Goal: Task Accomplishment & Management: Use online tool/utility

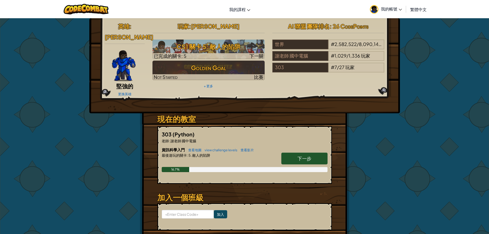
click at [308, 155] on span "下一步" at bounding box center [304, 158] width 14 height 6
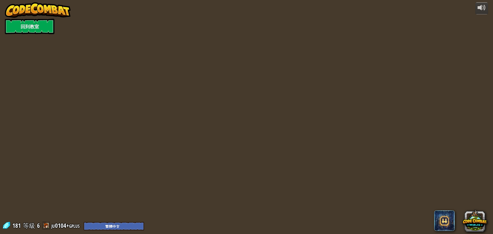
select select "zh-HANT"
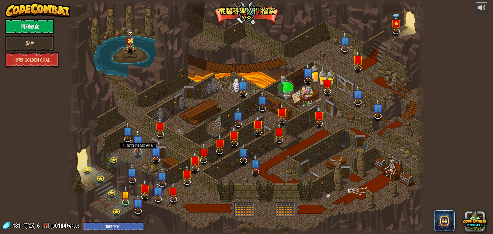
select select "zh-HANT"
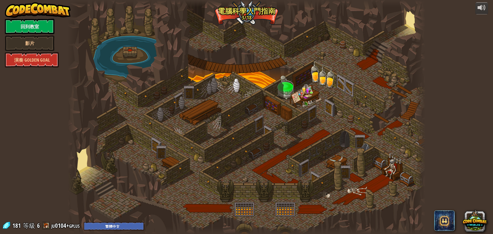
select select "zh-HANT"
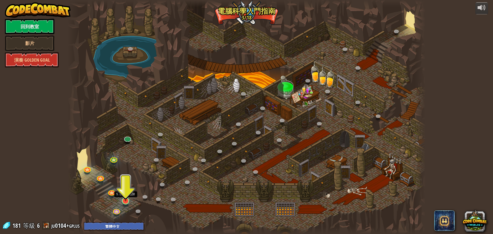
click at [124, 199] on img at bounding box center [125, 190] width 9 height 22
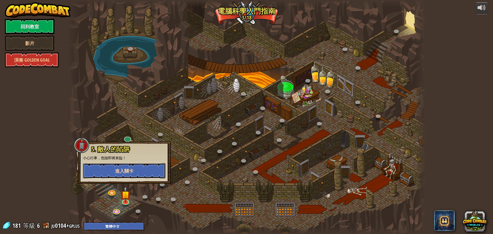
click at [125, 169] on span "進入關卡" at bounding box center [124, 171] width 18 height 6
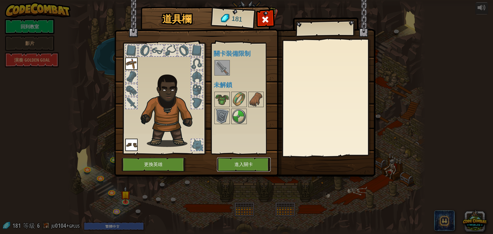
click at [243, 165] on button "進入關卡" at bounding box center [244, 164] width 54 height 14
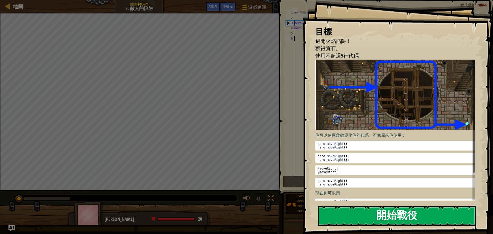
click at [393, 218] on button "開始戰役" at bounding box center [396, 216] width 158 height 20
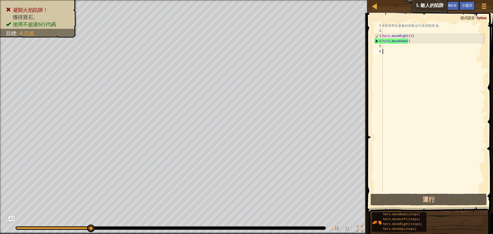
click at [401, 44] on div "# 使 用 帶 有 參 數 的 移 動 語 句 來 移 動 更 遠 。 hero . moveRight ( 3 ) hero . moveDown ( )" at bounding box center [433, 113] width 104 height 180
click at [383, 43] on div "# 使 用 帶 有 參 數 的 移 動 語 句 來 移 動 更 遠 。 hero . moveRight ( 3 ) hero . moveDown ( )" at bounding box center [433, 113] width 104 height 180
drag, startPoint x: 383, startPoint y: 43, endPoint x: 409, endPoint y: 42, distance: 25.7
click at [405, 45] on div "# 使 用 帶 有 參 數 的 移 動 語 句 來 移 動 更 遠 。 hero . moveRight ( 3 ) hero . moveDown ( )" at bounding box center [433, 113] width 104 height 180
click at [411, 40] on div "# 使 用 帶 有 參 數 的 移 動 語 句 來 移 動 更 遠 。 hero . moveRight ( 3 ) hero . moveDown ( )" at bounding box center [433, 107] width 104 height 169
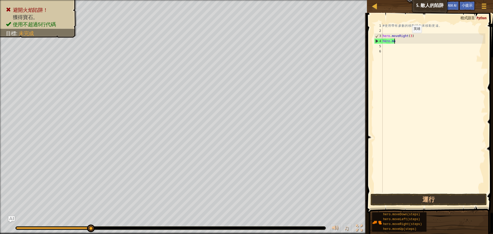
type textarea "h"
type textarea "hero.moveRight(3"
click at [390, 41] on div "# 使 用 帶 有 參 數 的 移 動 語 句 來 移 動 更 遠 。 hero . moveRight ( 3" at bounding box center [433, 113] width 104 height 180
type textarea "H"
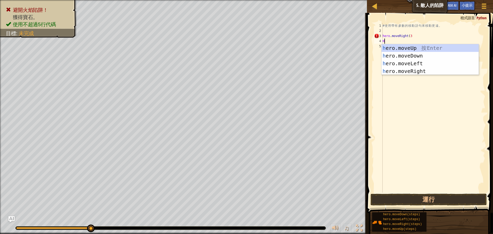
scroll to position [2, 0]
click at [407, 49] on div "h ero.moveUp 按 Enter h ero.moveDown 按 Enter h ero.moveLeft 按 Enter h ero.moveRi…" at bounding box center [429, 67] width 97 height 46
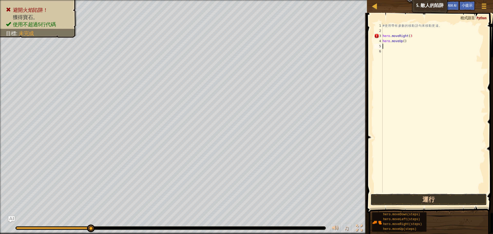
click at [392, 202] on button "運行" at bounding box center [428, 200] width 116 height 12
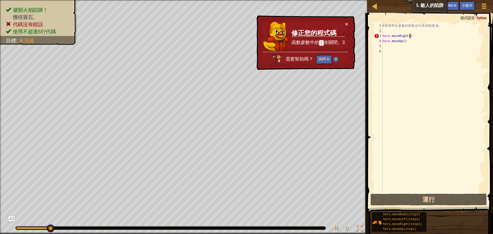
click at [418, 34] on div "# 使 用 帶 有 參 數 的 移 動 語 句 來 移 動 更 遠 。 hero . moveRight ( 3 hero . moveUp ( )" at bounding box center [433, 113] width 104 height 180
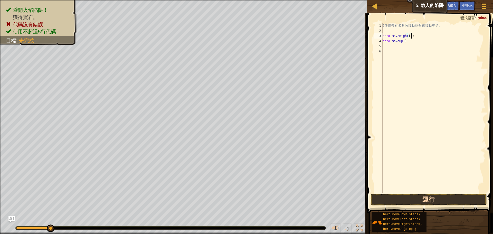
type textarea "hero.moveRight(3)"
click at [429, 195] on button "運行" at bounding box center [428, 200] width 116 height 12
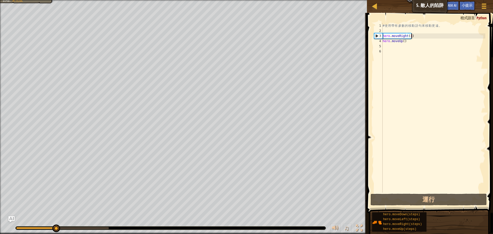
click at [389, 45] on div "# 使 用 帶 有 參 數 的 移 動 語 句 來 移 動 更 遠 。 hero . moveRight ( 3 ) hero . moveUp ( )" at bounding box center [433, 113] width 104 height 180
type textarea "H"
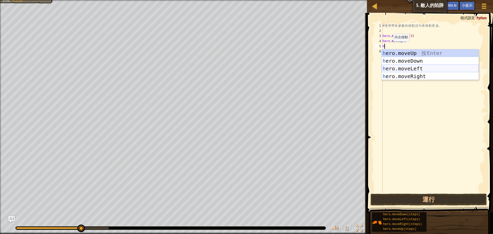
click at [395, 70] on div "h ero.moveUp 按 Enter h ero.moveDown 按 Enter h ero.moveLeft 按 Enter h ero.moveRi…" at bounding box center [429, 72] width 97 height 46
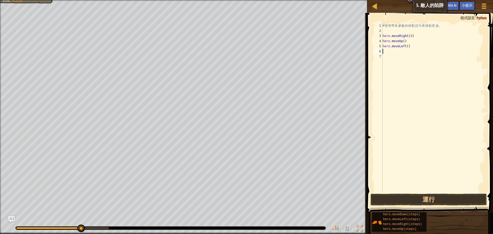
type textarea "H"
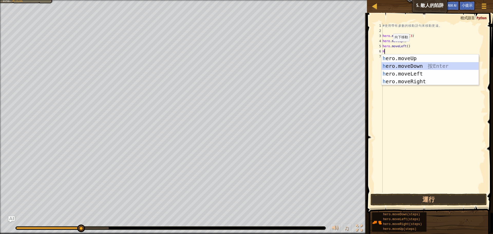
click at [401, 64] on div "h ero.moveUp 按 Enter h ero.moveDown 按 Enter h ero.moveLeft 按 Enter h ero.moveRi…" at bounding box center [429, 77] width 97 height 46
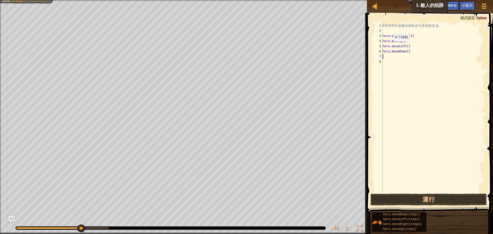
type textarea "H"
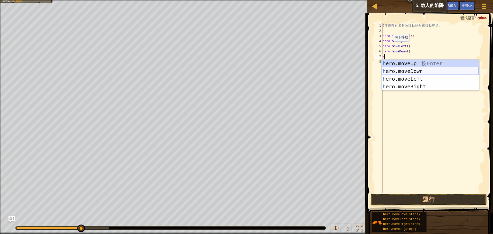
click at [403, 70] on div "h ero.moveUp 按 Enter h ero.moveDown 按 Enter h ero.moveLeft 按 Enter h ero.moveRi…" at bounding box center [429, 83] width 97 height 46
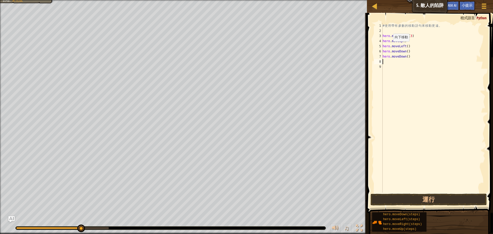
type textarea "H"
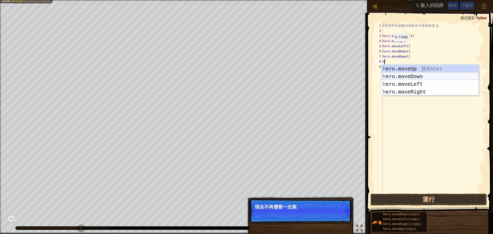
click at [403, 73] on div "h ero.moveUp 按 Enter h ero.moveDown 按 Enter h ero.moveLeft 按 Enter h ero.moveRi…" at bounding box center [429, 88] width 97 height 46
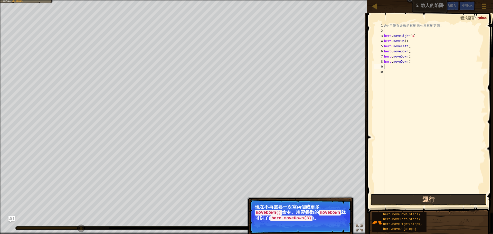
click at [422, 197] on button "運行" at bounding box center [428, 200] width 116 height 12
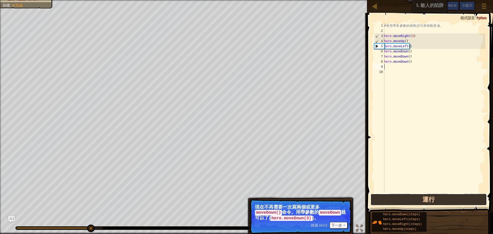
click at [422, 197] on button "運行" at bounding box center [428, 200] width 116 height 12
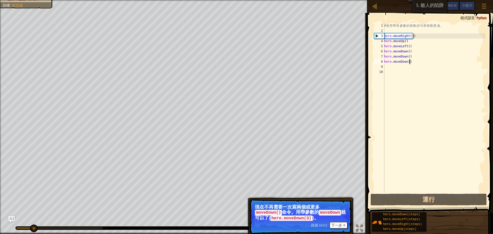
click at [411, 63] on div "# 使 用 帶 有 參 數 的 移 動 語 句 來 移 動 更 遠 。 hero . moveRight ( 3 ) hero . moveUp ( ) he…" at bounding box center [434, 113] width 102 height 180
click at [411, 62] on div "# 使 用 帶 有 參 數 的 移 動 語 句 來 移 動 更 遠 。 hero . moveRight ( 3 ) hero . moveUp ( ) he…" at bounding box center [434, 113] width 102 height 180
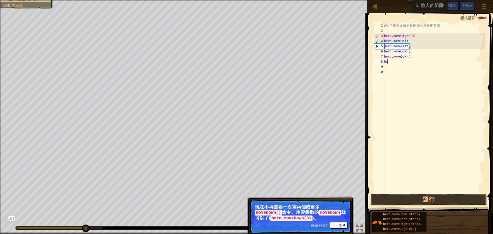
type textarea "h"
click at [411, 57] on div "# 使 用 帶 有 參 數 的 移 動 語 句 來 移 動 更 遠 。 hero . moveRight ( 3 ) hero . moveUp ( ) he…" at bounding box center [433, 113] width 104 height 180
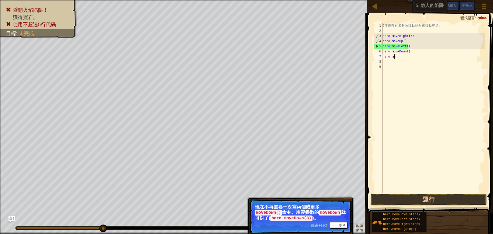
type textarea "h"
click at [408, 51] on div "# 使 用 帶 有 參 數 的 移 動 語 句 來 移 動 更 遠 。 hero . moveRight ( 3 ) hero . moveUp ( ) he…" at bounding box center [433, 113] width 104 height 180
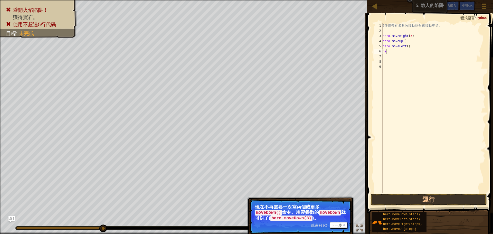
type textarea "h"
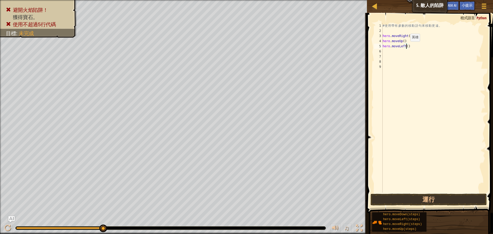
click at [406, 46] on div "# 使 用 帶 有 參 數 的 移 動 語 句 來 移 動 更 遠 。 hero . moveRight ( 3 ) hero . moveUp ( ) he…" at bounding box center [433, 113] width 104 height 180
drag, startPoint x: 406, startPoint y: 46, endPoint x: 383, endPoint y: 46, distance: 22.8
click at [383, 46] on div "# 使 用 帶 有 參 數 的 移 動 語 句 來 移 動 更 遠 。 hero . moveRight ( 3 ) hero . moveUp ( ) he…" at bounding box center [433, 113] width 104 height 180
type textarea ")"
click at [418, 199] on button "運行" at bounding box center [428, 200] width 116 height 12
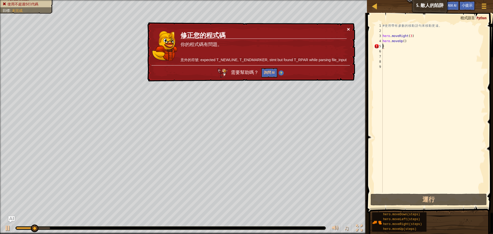
click at [348, 27] on button "×" at bounding box center [348, 28] width 3 height 5
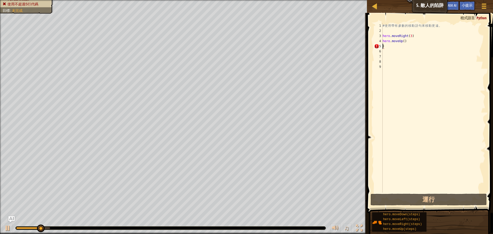
click at [387, 47] on div "# 使 用 帶 有 參 數 的 移 動 語 句 來 移 動 更 遠 。 hero . moveRight ( 3 ) hero . moveUp ( ) )" at bounding box center [433, 113] width 104 height 180
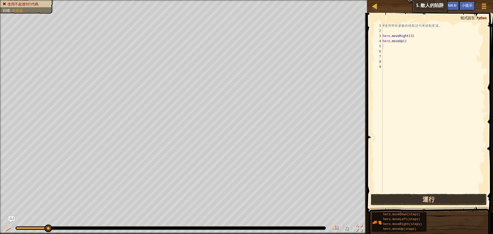
click at [428, 198] on button "運行" at bounding box center [428, 200] width 116 height 12
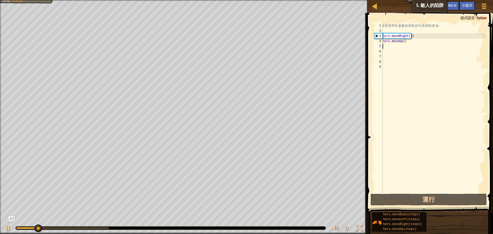
type textarea "H"
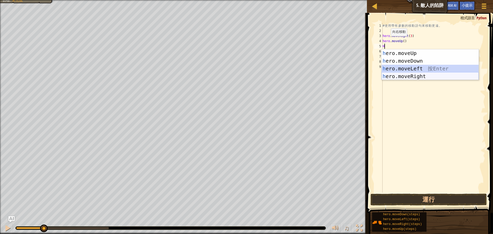
drag, startPoint x: 402, startPoint y: 68, endPoint x: 405, endPoint y: 79, distance: 11.1
click at [405, 79] on div "h ero.moveUp 按 Enter h ero.moveDown 按 Enter h ero.moveLeft 按 Enter h ero.moveRi…" at bounding box center [429, 72] width 97 height 46
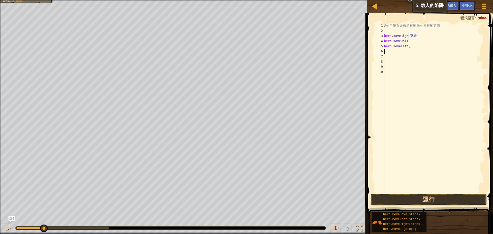
click at [405, 45] on div "# 使 用 帶 有 參 數 的 移 動 語 句 來 移 動 更 遠 。 hero . moveRight ( 3 ) hero . moveUp ( ) he…" at bounding box center [434, 113] width 102 height 180
click at [413, 45] on div "# 使 用 帶 有 參 數 的 移 動 語 句 來 移 動 更 遠 。 hero . moveRight ( 3 ) hero . moveUp ( ) he…" at bounding box center [434, 113] width 102 height 180
type textarea "h"
type textarea "H"
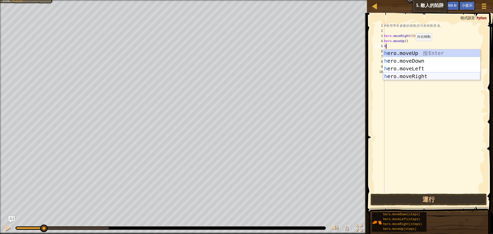
click at [412, 76] on div "h ero.moveUp 按 Enter h ero.moveDown 按 Enter h ero.moveLeft 按 Enter h ero.moveRi…" at bounding box center [431, 72] width 97 height 46
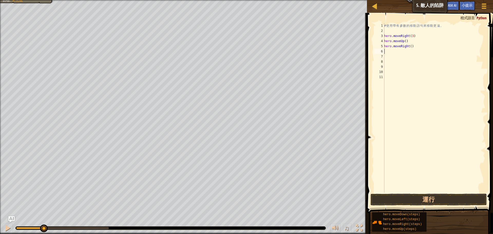
type textarea "H"
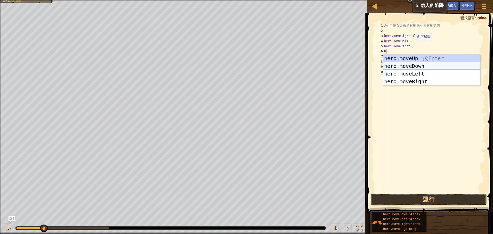
click at [401, 64] on div "h ero.moveUp 按 Enter h ero.moveDown 按 Enter h ero.moveLeft 按 Enter h ero.moveRi…" at bounding box center [431, 77] width 97 height 46
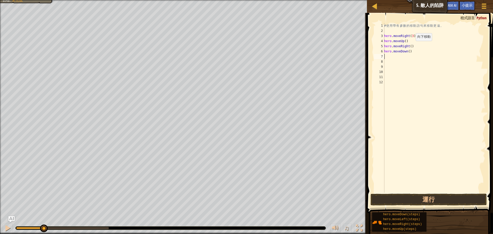
type textarea "H"
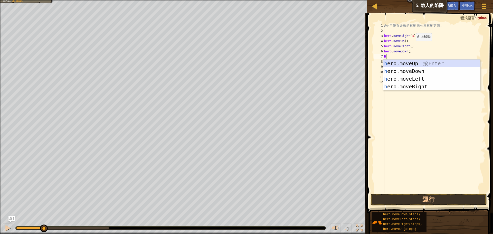
click at [407, 62] on div "h ero.moveUp 按 Enter h ero.moveDown 按 Enter h ero.moveLeft 按 Enter h ero.moveRi…" at bounding box center [431, 83] width 97 height 46
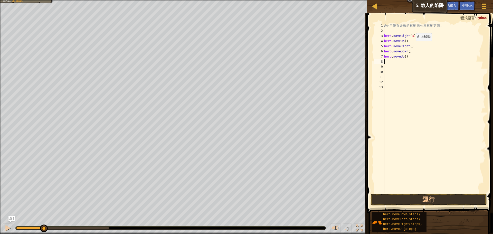
type textarea "H"
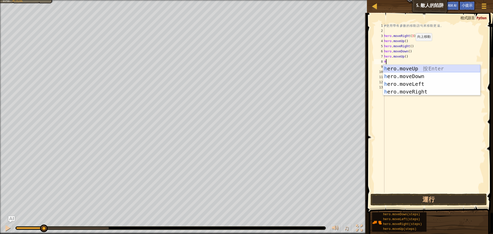
click at [406, 69] on div "h ero.moveUp 按 Enter h ero.moveDown 按 Enter h ero.moveLeft 按 Enter h ero.moveRi…" at bounding box center [431, 88] width 97 height 46
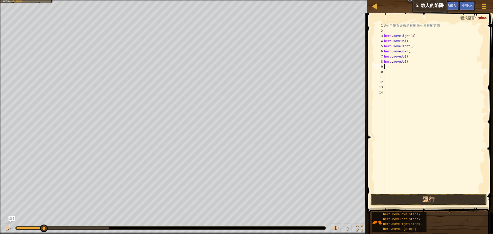
type textarea "H"
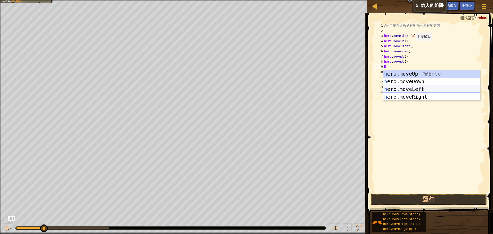
click at [404, 87] on div "h ero.moveUp 按 Enter h ero.moveDown 按 Enter h ero.moveLeft 按 Enter h ero.moveRi…" at bounding box center [431, 93] width 97 height 46
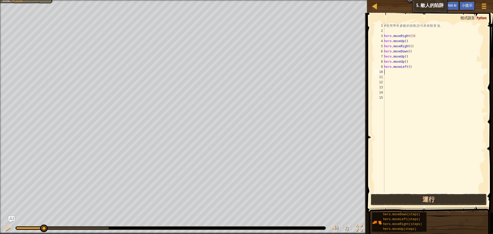
click at [409, 202] on button "運行" at bounding box center [428, 200] width 116 height 12
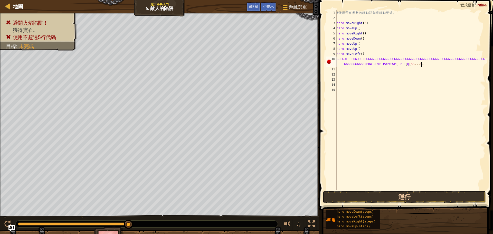
scroll to position [2, 18]
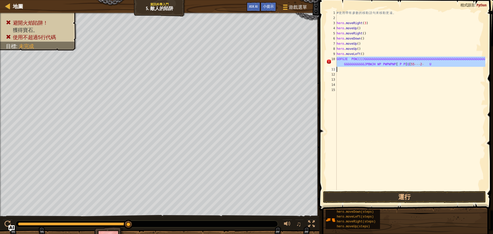
drag, startPoint x: 337, startPoint y: 59, endPoint x: 484, endPoint y: 67, distance: 146.8
click at [484, 67] on div "# 使 用 帶 有 參 數 的 移 動 語 句 來 移 動 更 遠 。 hero . moveRight ( 3 ) hero . moveUp ( ) he…" at bounding box center [410, 105] width 150 height 190
type textarea "GOFGJE POWJJJJGGGGGGGGGGGGGGGGGGGGGGGGGGGGGGGGGGGGGGGGGGGGGGGGGGGGGGGGGGGGGGGGG…"
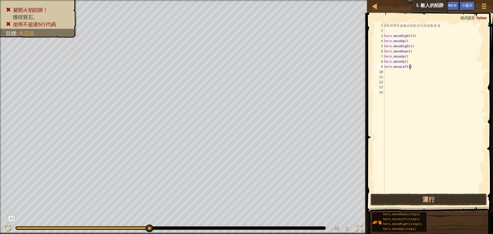
click at [415, 68] on div "# 使 用 帶 有 參 數 的 移 動 語 句 來 移 動 更 遠 。 hero . moveRight ( 3 ) hero . moveUp ( ) he…" at bounding box center [434, 113] width 102 height 180
type textarea "h"
click at [407, 63] on div "# 使 用 帶 有 參 數 的 移 動 語 句 來 移 動 更 遠 。 hero . moveRight ( 3 ) hero . moveUp ( ) he…" at bounding box center [434, 113] width 102 height 180
type textarea "h"
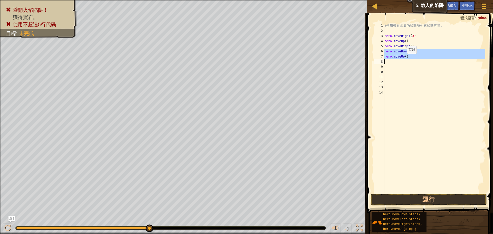
drag, startPoint x: 384, startPoint y: 51, endPoint x: 412, endPoint y: 64, distance: 31.0
click at [412, 64] on div "1 2 3 4 5 6 7 8 9 10 11 12 13 14 # 使 用 帶 有 參 數 的 移 動 語 句 來 移 動 更 遠 。 hero . mov…" at bounding box center [429, 107] width 112 height 169
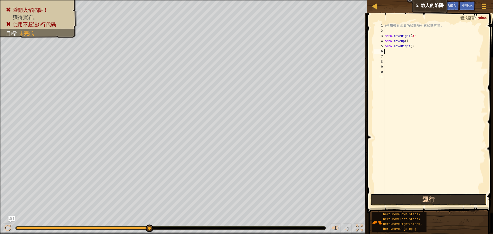
click at [426, 195] on button "運行" at bounding box center [428, 200] width 116 height 12
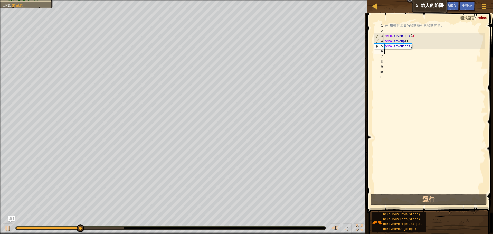
type textarea "H"
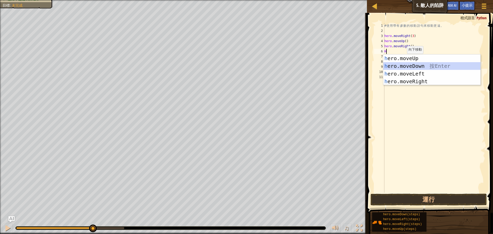
click at [400, 65] on div "h ero.moveUp 按 Enter h ero.moveDown 按 Enter h ero.moveLeft 按 Enter h ero.moveRi…" at bounding box center [431, 77] width 97 height 46
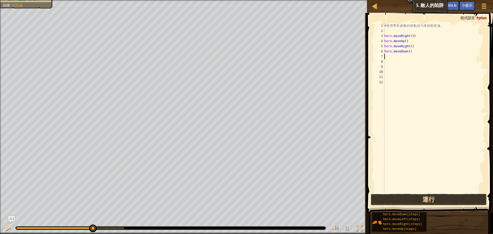
click at [455, 198] on button "運行" at bounding box center [428, 200] width 116 height 12
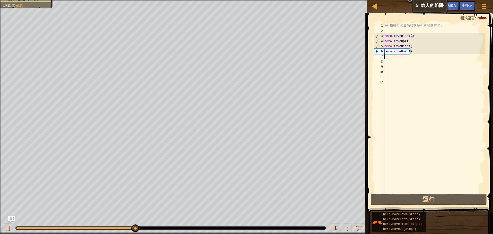
type textarea "H"
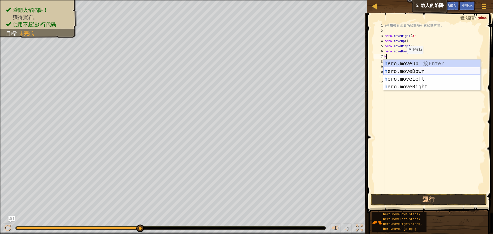
click at [409, 74] on div "h ero.moveUp 按 Enter h ero.moveDown 按 Enter h ero.moveLeft 按 Enter h ero.moveRi…" at bounding box center [431, 83] width 97 height 46
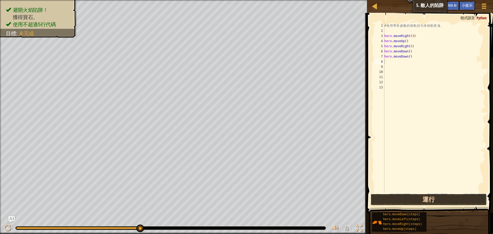
click at [419, 197] on button "運行" at bounding box center [428, 200] width 116 height 12
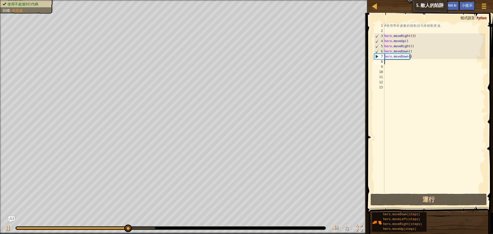
type textarea "H"
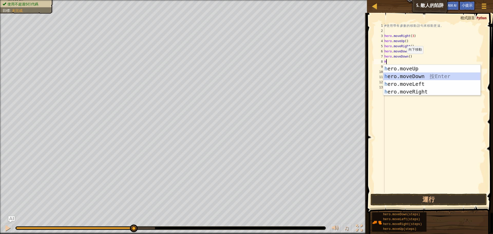
click at [402, 74] on div "h ero.moveUp 按 Enter h ero.moveDown 按 Enter h ero.moveLeft 按 Enter h ero.moveRi…" at bounding box center [431, 88] width 97 height 46
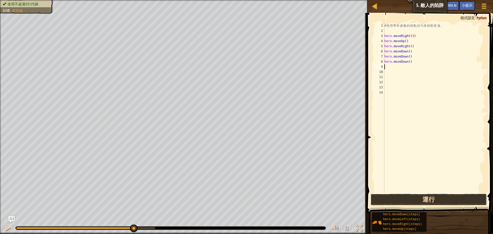
click at [426, 199] on button "運行" at bounding box center [428, 200] width 116 height 12
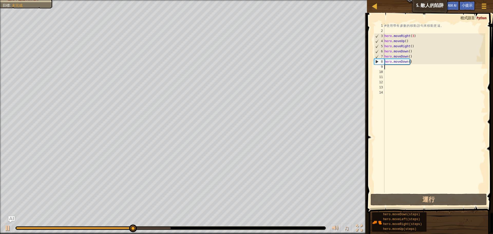
type textarea "H"
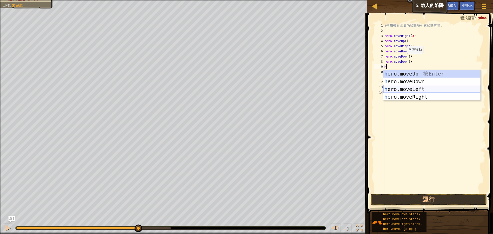
click at [403, 86] on div "h ero.moveUp 按 Enter h ero.moveDown 按 Enter h ero.moveLeft 按 Enter h ero.moveRi…" at bounding box center [431, 93] width 97 height 46
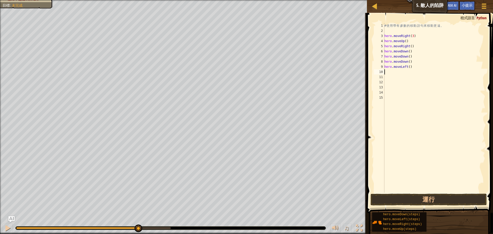
type textarea "H"
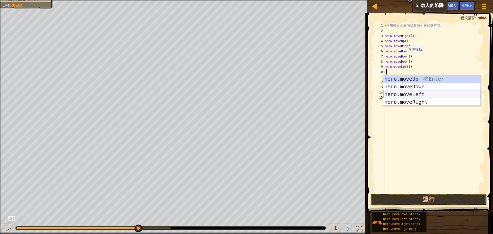
click at [408, 93] on div "h ero.moveUp 按 Enter h ero.moveDown 按 Enter h ero.moveLeft 按 Enter h ero.moveRi…" at bounding box center [431, 98] width 97 height 46
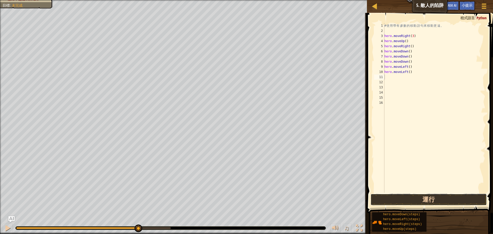
click at [425, 199] on button "運行" at bounding box center [428, 200] width 116 height 12
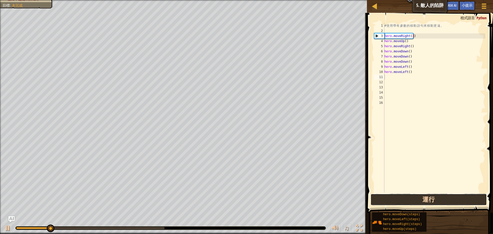
click at [424, 199] on button "運行" at bounding box center [428, 200] width 116 height 12
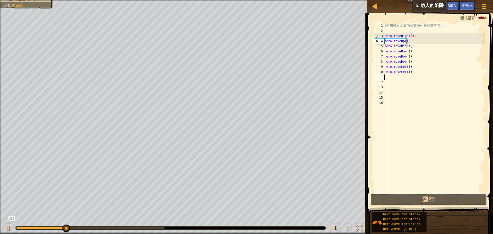
click at [412, 72] on div "# 使 用 帶 有 參 數 的 移 動 語 句 來 移 動 更 遠 。 hero . moveRight ( 3 ) hero . moveUp ( ) he…" at bounding box center [434, 113] width 102 height 180
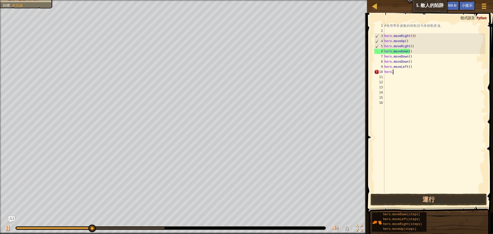
type textarea "h"
click at [436, 199] on button "運行" at bounding box center [428, 200] width 116 height 12
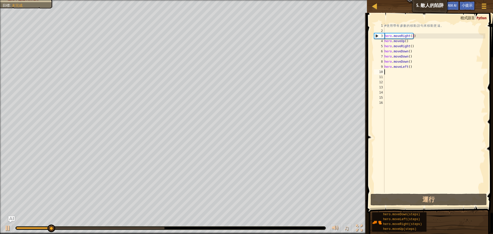
click at [413, 70] on div "# 使 用 帶 有 參 數 的 移 動 語 句 來 移 動 更 遠 。 hero . moveRight ( 3 ) hero . moveUp ( ) he…" at bounding box center [434, 113] width 102 height 180
click at [413, 67] on div "# 使 用 帶 有 參 數 的 移 動 語 句 來 移 動 更 遠 。 hero . moveRight ( 3 ) hero . moveUp ( ) he…" at bounding box center [434, 113] width 102 height 180
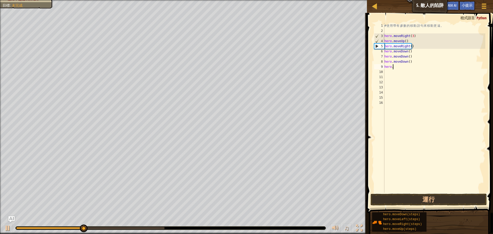
type textarea "h"
click at [422, 199] on button "運行" at bounding box center [428, 200] width 116 height 12
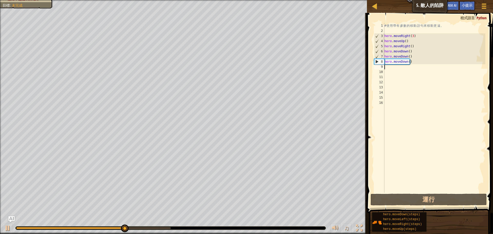
type textarea "H"
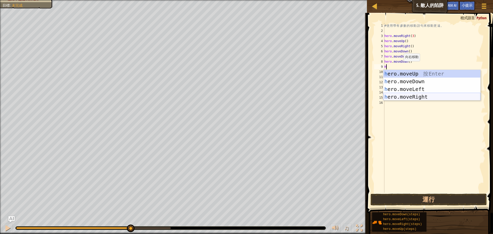
click at [409, 96] on div "h ero.moveUp 按 Enter h ero.moveDown 按 Enter h ero.moveLeft 按 Enter h ero.moveRi…" at bounding box center [431, 93] width 97 height 46
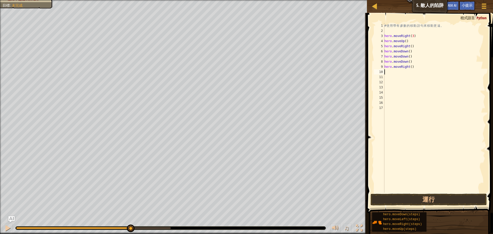
type textarea "H"
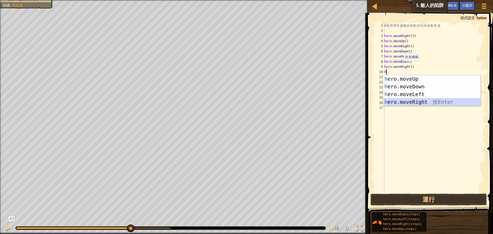
click at [415, 103] on div "h ero.moveUp 按 Enter h ero.moveDown 按 Enter h ero.moveLeft 按 Enter h ero.moveRi…" at bounding box center [431, 98] width 97 height 46
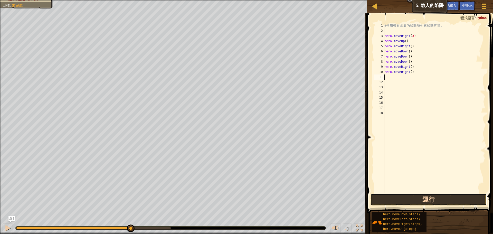
click at [411, 195] on button "運行" at bounding box center [428, 200] width 116 height 12
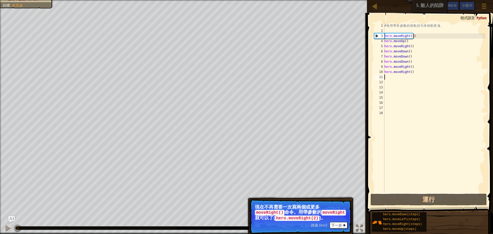
click at [415, 76] on div "# 使 用 帶 有 參 數 的 移 動 語 句 來 移 動 更 遠 。 hero . moveRight ( 3 ) hero . moveUp ( ) he…" at bounding box center [434, 113] width 102 height 180
click at [413, 71] on div "# 使 用 帶 有 參 數 的 移 動 語 句 來 移 動 更 遠 。 hero . moveRight ( 3 ) hero . moveUp ( ) he…" at bounding box center [434, 113] width 102 height 180
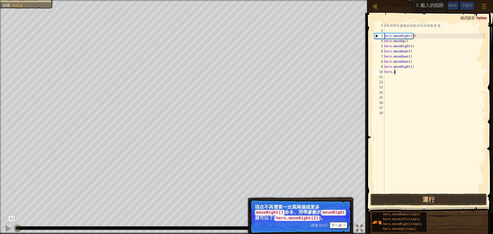
type textarea "h"
click at [408, 66] on div "# 使 用 帶 有 參 數 的 移 動 語 句 來 移 動 更 遠 。 hero . moveRight ( 3 ) hero . moveUp ( ) he…" at bounding box center [434, 113] width 102 height 180
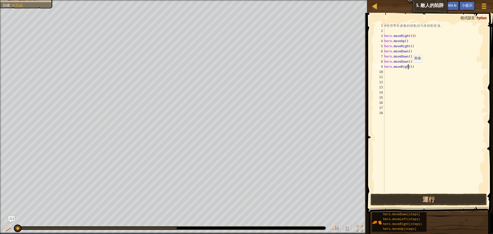
click at [410, 67] on div "# 使 用 帶 有 參 數 的 移 動 語 句 來 移 動 更 遠 。 hero . moveRight ( 3 ) hero . moveUp ( ) he…" at bounding box center [434, 113] width 102 height 180
click at [416, 201] on button "運行" at bounding box center [428, 200] width 116 height 12
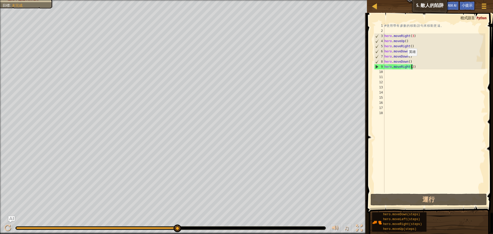
click at [405, 61] on div "# 使 用 帶 有 參 數 的 移 動 語 句 來 移 動 更 遠 。 hero . moveRight ( 3 ) hero . moveUp ( ) he…" at bounding box center [434, 113] width 102 height 180
type textarea "hero.moveDown()"
click at [410, 63] on div "# 使 用 帶 有 參 數 的 移 動 語 句 來 移 動 更 遠 。 hero . moveRight ( 3 ) hero . moveUp ( ) he…" at bounding box center [434, 113] width 102 height 180
click at [408, 63] on div "# 使 用 帶 有 參 數 的 移 動 語 句 來 移 動 更 遠 。 hero . moveRight ( 3 ) hero . moveUp ( ) he…" at bounding box center [434, 113] width 102 height 180
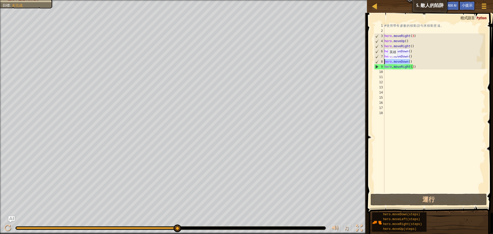
drag, startPoint x: 411, startPoint y: 63, endPoint x: 386, endPoint y: 61, distance: 25.0
click at [382, 60] on div "hero.moveDown() 1 2 3 4 5 6 7 8 9 10 11 12 13 14 15 16 17 18 # 使 用 帶 有 參 數 的 移 …" at bounding box center [429, 107] width 112 height 169
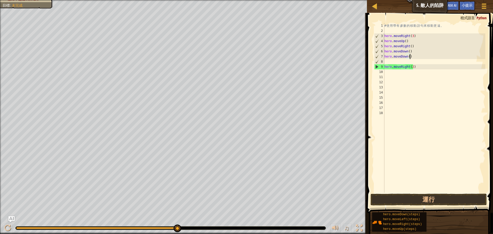
click at [411, 56] on div "# 使 用 帶 有 參 數 的 移 動 語 句 來 移 動 更 遠 。 hero . moveRight ( 3 ) hero . moveUp ( ) he…" at bounding box center [434, 113] width 102 height 180
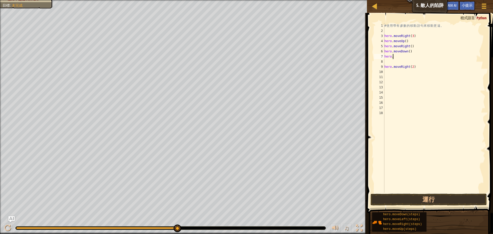
type textarea "h"
click at [407, 51] on div "# 使 用 帶 有 參 數 的 移 動 語 句 來 移 動 更 遠 。 hero . moveRight ( 3 ) hero . moveUp ( ) he…" at bounding box center [434, 113] width 102 height 180
type textarea "hero.moveDown(3)"
click at [432, 197] on button "運行" at bounding box center [428, 200] width 116 height 12
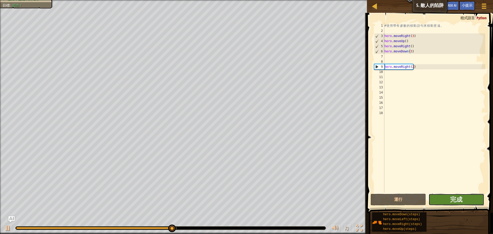
click at [479, 199] on button "完成" at bounding box center [455, 200] width 55 height 12
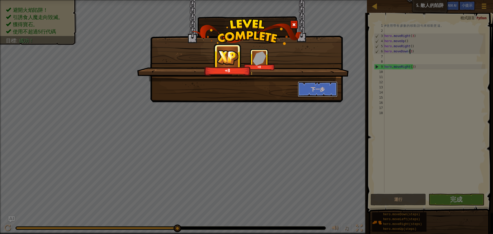
click at [323, 86] on button "下一步" at bounding box center [318, 88] width 40 height 15
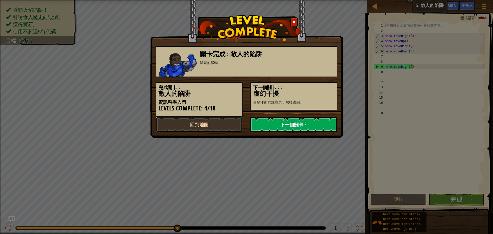
click at [219, 121] on link "回到地圖" at bounding box center [199, 124] width 87 height 15
select select "zh-HANT"
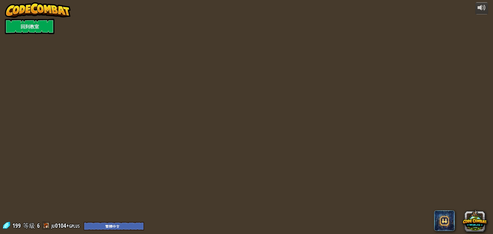
select select "zh-HANT"
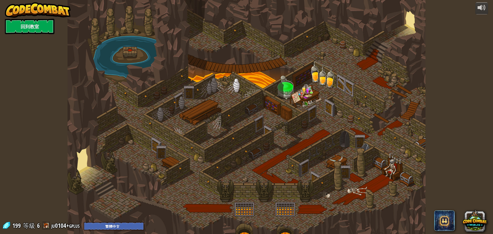
select select "zh-HANT"
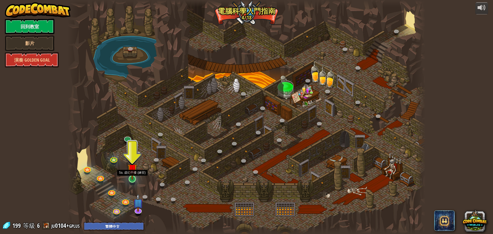
click at [131, 178] on img at bounding box center [132, 169] width 9 height 22
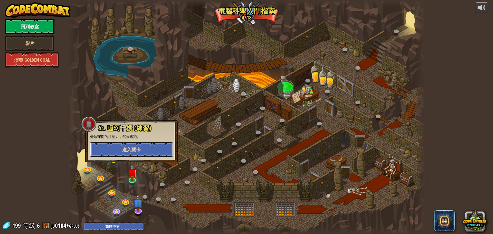
click at [140, 153] on button "進入關卡" at bounding box center [131, 149] width 83 height 15
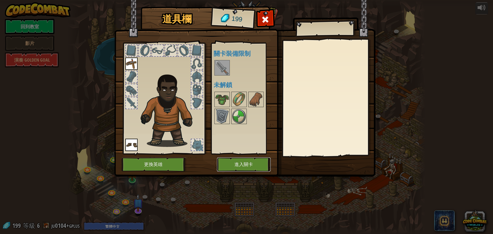
click at [246, 163] on button "進入關卡" at bounding box center [244, 164] width 54 height 14
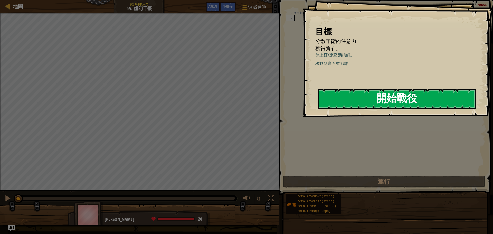
click at [380, 97] on button "開始戰役" at bounding box center [396, 99] width 158 height 20
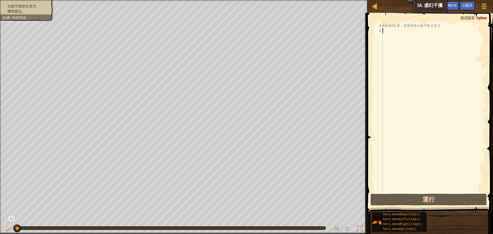
type textarea "H"
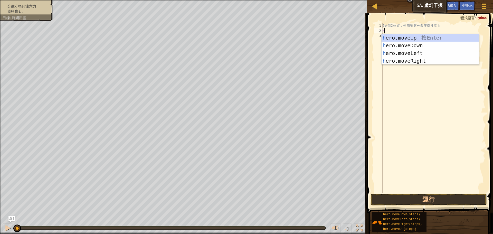
scroll to position [2, 0]
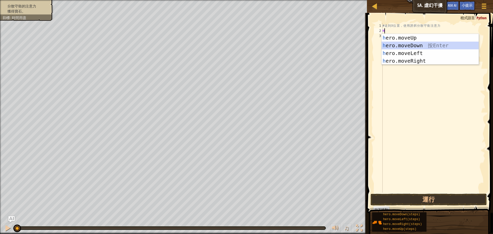
click at [414, 45] on div "h ero.moveUp 按 Enter h ero.moveDown 按 Enter h ero.moveLeft 按 Enter h ero.moveRi…" at bounding box center [429, 57] width 97 height 46
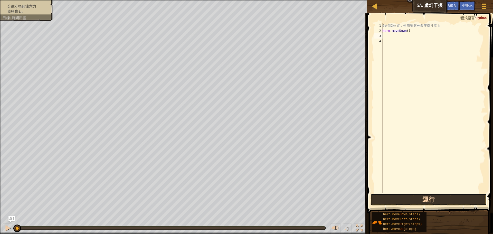
click at [413, 198] on button "運行" at bounding box center [428, 200] width 116 height 12
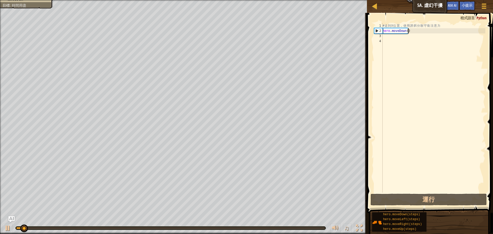
click at [410, 31] on div "# 走 到 X 位 置 ， 使 用 誘 餌 分 散 守 衛 注 意 力 hero . moveDown ( )" at bounding box center [433, 113] width 104 height 180
drag, startPoint x: 410, startPoint y: 31, endPoint x: 418, endPoint y: 42, distance: 13.5
click at [410, 33] on div "# 走 到 X 位 置 ， 使 用 誘 餌 分 散 守 衛 注 意 力 hero . moveDown ( )" at bounding box center [433, 113] width 104 height 180
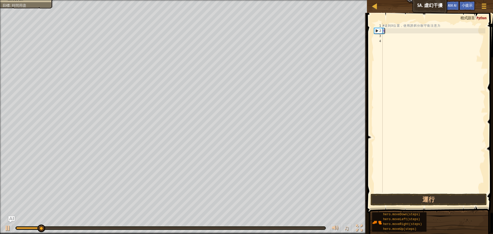
type textarea "h"
type textarea "H"
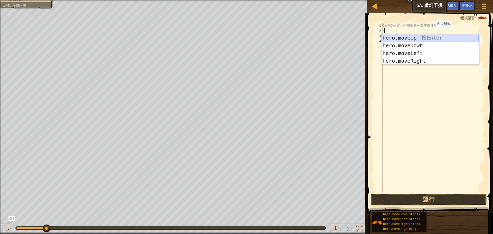
click at [431, 36] on div "h ero.moveUp 按 Enter h ero.moveDown 按 Enter h ero.moveLeft 按 Enter h ero.moveRi…" at bounding box center [429, 57] width 97 height 46
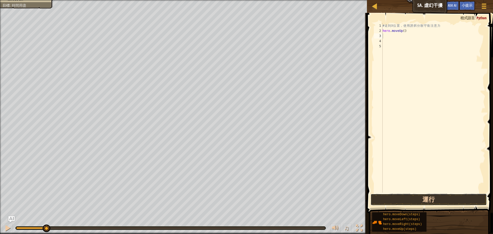
click at [422, 197] on button "運行" at bounding box center [428, 200] width 116 height 12
click at [405, 33] on div "# 走 到 X 位 置 ， 使 用 誘 餌 分 散 守 衛 注 意 力 hero . moveUp ( )" at bounding box center [433, 113] width 104 height 180
type textarea "h"
type textarea "# 走到 X 位置，使用"
click at [400, 31] on div "# 走 到 X 位 置 ， 使 用" at bounding box center [433, 113] width 104 height 180
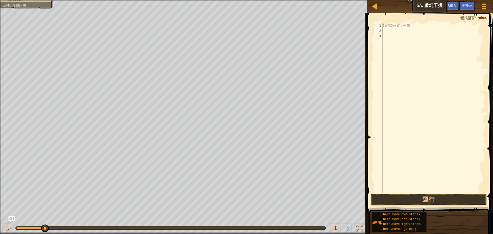
type textarea "H"
click at [417, 77] on div "# 走 到 X 位 置 ， 使 用 H" at bounding box center [433, 113] width 104 height 180
click at [449, 199] on button "運行" at bounding box center [428, 200] width 116 height 12
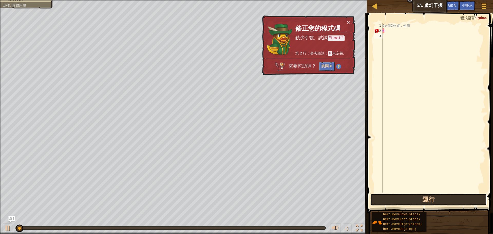
click at [448, 199] on button "運行" at bounding box center [428, 200] width 116 height 12
